Goal: Communication & Community: Ask a question

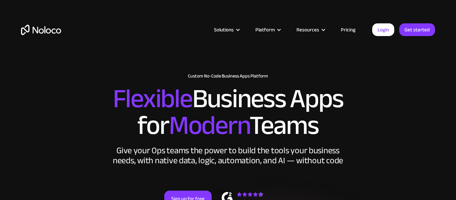
click at [349, 30] on link "Pricing" at bounding box center [348, 29] width 31 height 9
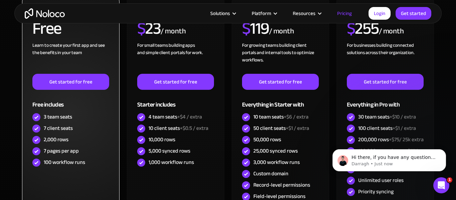
scroll to position [223, 0]
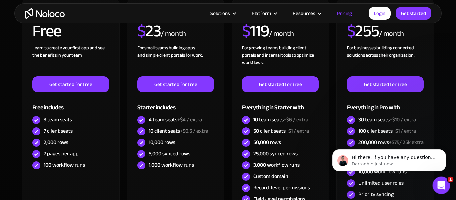
click at [439, 177] on div "Open Intercom Messenger" at bounding box center [441, 184] width 22 height 22
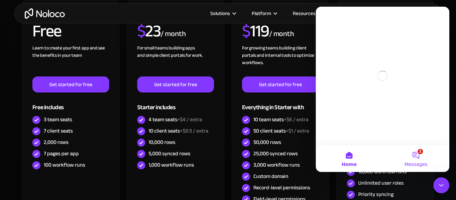
scroll to position [0, 0]
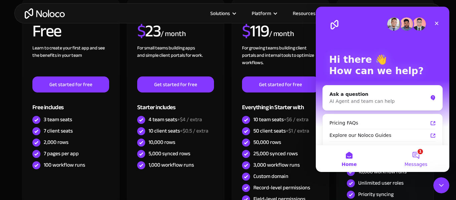
click at [417, 153] on button "1 Messages" at bounding box center [416, 158] width 67 height 27
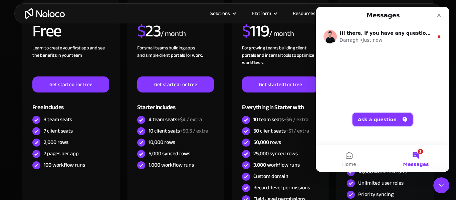
click at [383, 116] on button "Ask a question" at bounding box center [383, 119] width 60 height 13
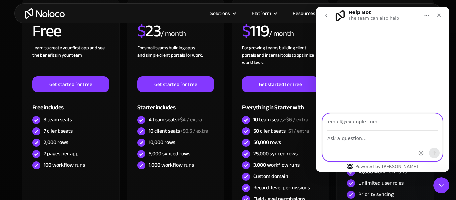
click at [373, 135] on textarea "Ask a question…" at bounding box center [383, 136] width 120 height 11
type textarea "y"
type textarea "does the free plan allow me to publish an app"
click at [382, 127] on input "Your email" at bounding box center [383, 122] width 112 height 17
type input "[EMAIL_ADDRESS][DOMAIN_NAME]"
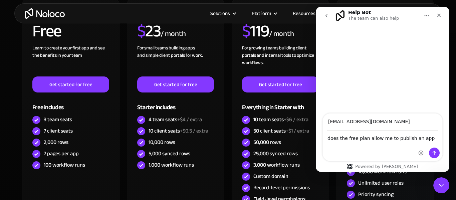
drag, startPoint x: 420, startPoint y: 148, endPoint x: 444, endPoint y: 155, distance: 25.1
click at [444, 155] on div "[EMAIL_ADDRESS][DOMAIN_NAME] does the free plan allow me to publish an app does…" at bounding box center [383, 137] width 134 height 48
click at [435, 153] on icon "Send a message…" at bounding box center [434, 152] width 5 height 5
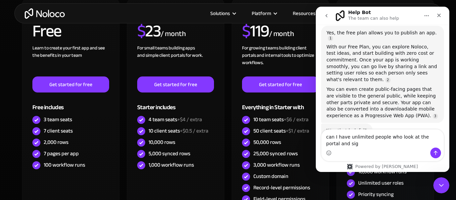
scroll to position [58, 0]
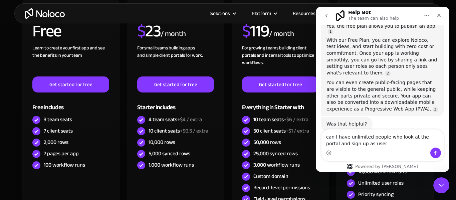
type textarea "can I have unlimited people who look at the portal and sign up as users"
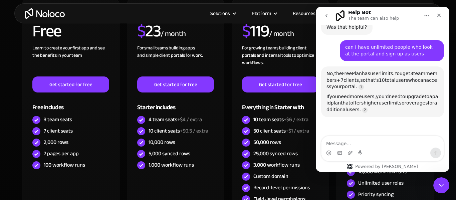
scroll to position [156, 0]
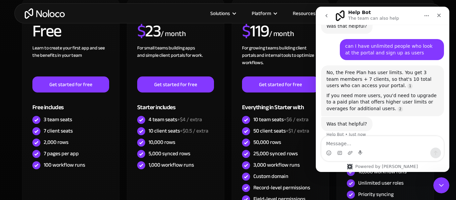
click at [158, 18] on div "Solutions Use Cases Business Types Project Management Keep track of customers, …" at bounding box center [228, 13] width 428 height 20
